Goal: Information Seeking & Learning: Learn about a topic

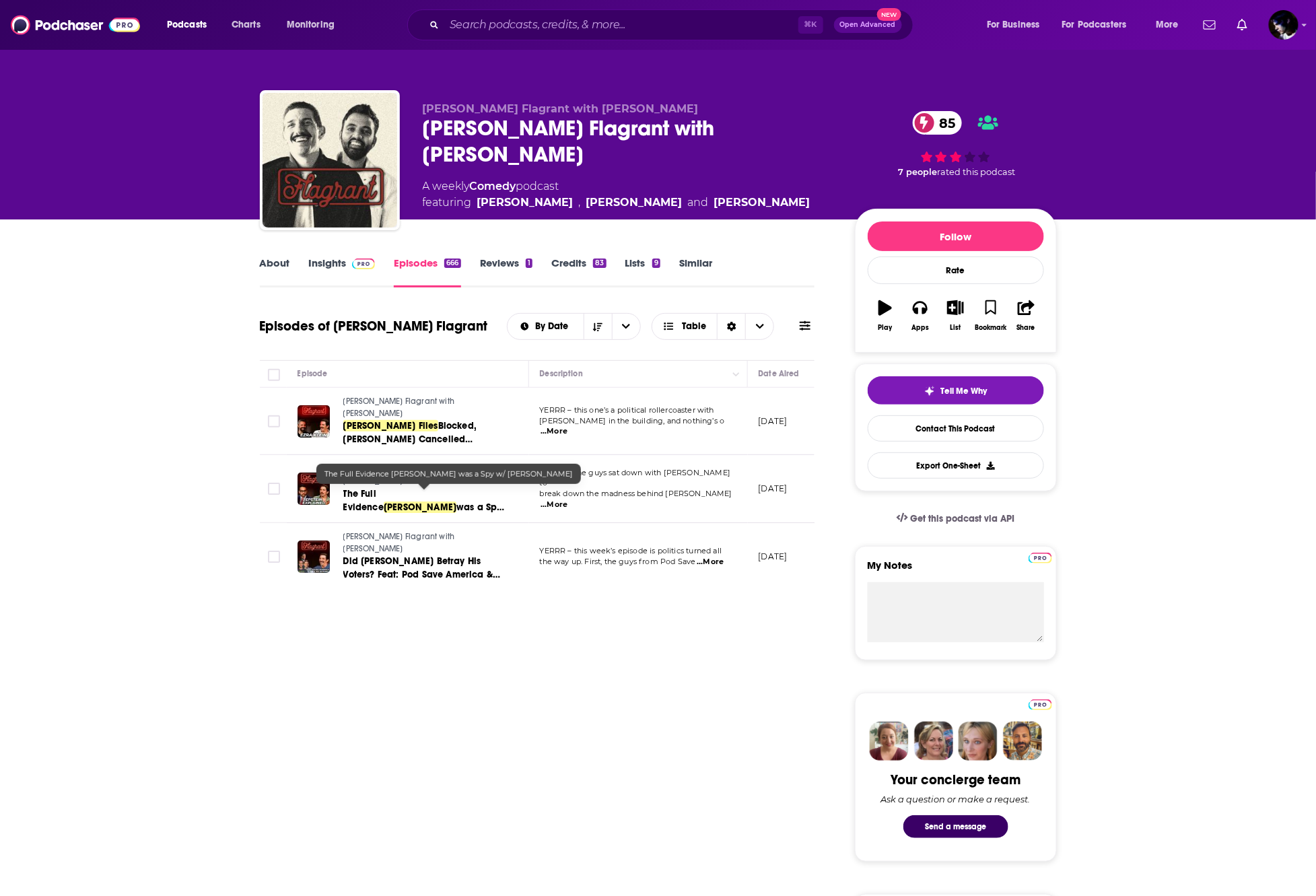
click at [380, 491] on span "The Full Evidence" at bounding box center [363, 500] width 41 height 25
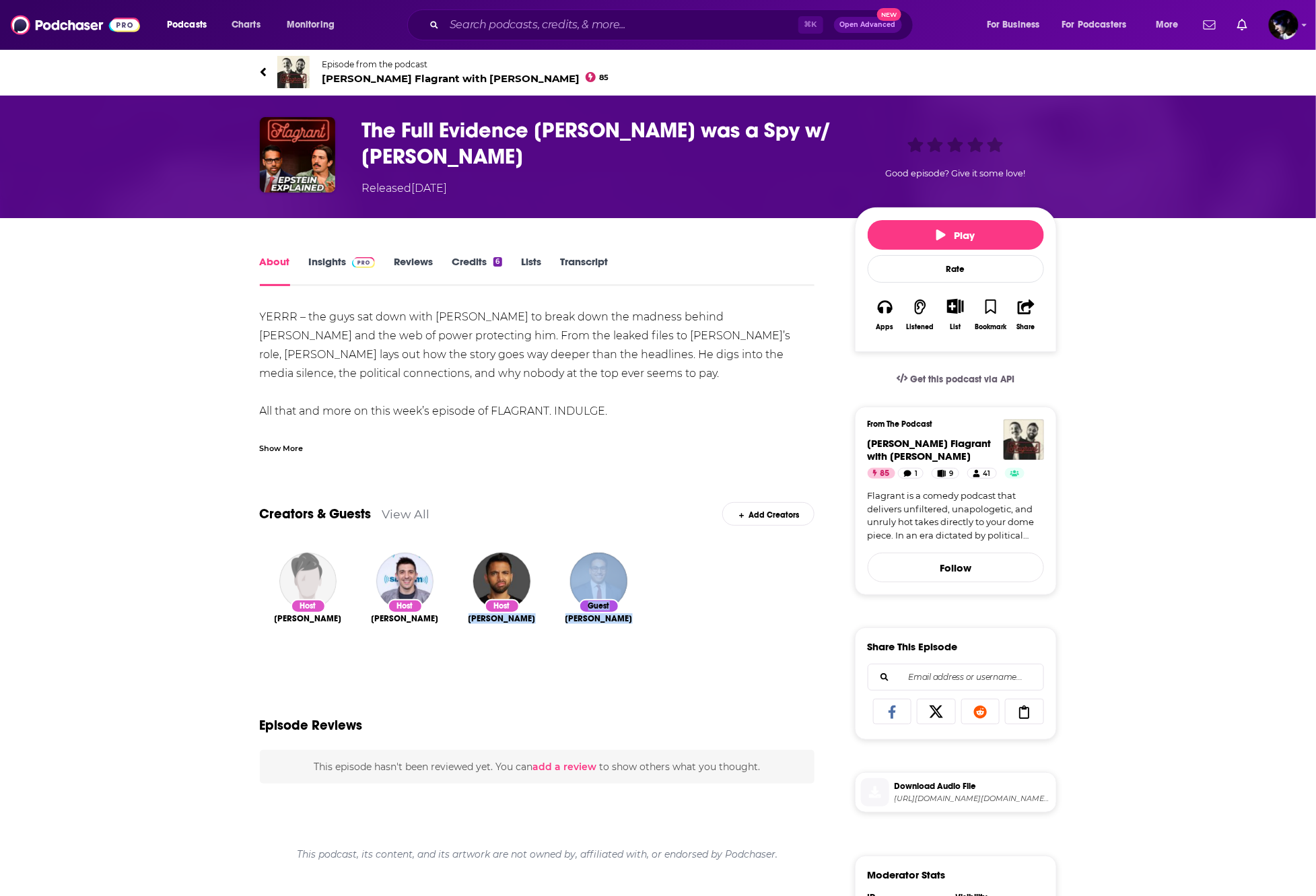
drag, startPoint x: 531, startPoint y: 620, endPoint x: 474, endPoint y: 616, distance: 57.1
click at [474, 616] on div "Host [PERSON_NAME] Host [PERSON_NAME] Host [PERSON_NAME] Guest [PERSON_NAME]" at bounding box center [537, 613] width 556 height 143
click at [442, 406] on div "YERRR – the guys sat down with [PERSON_NAME] to break down the madness behind […" at bounding box center [537, 731] width 556 height 848
